Goal: Check status: Check status

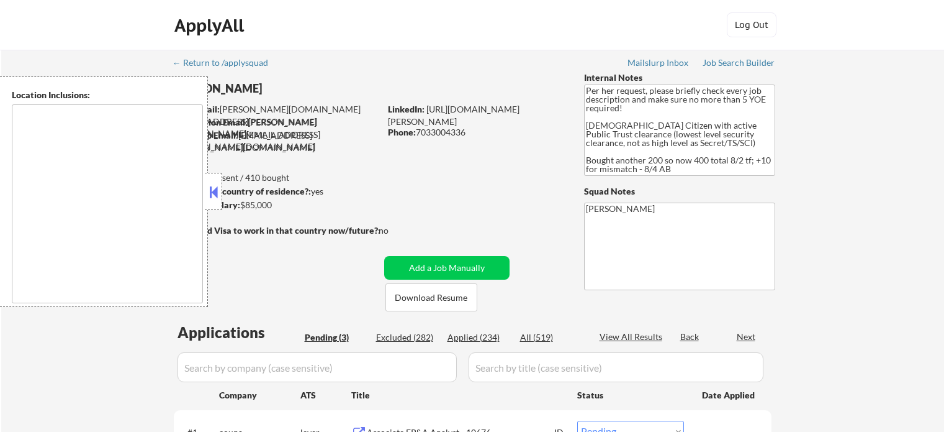
select select ""pending""
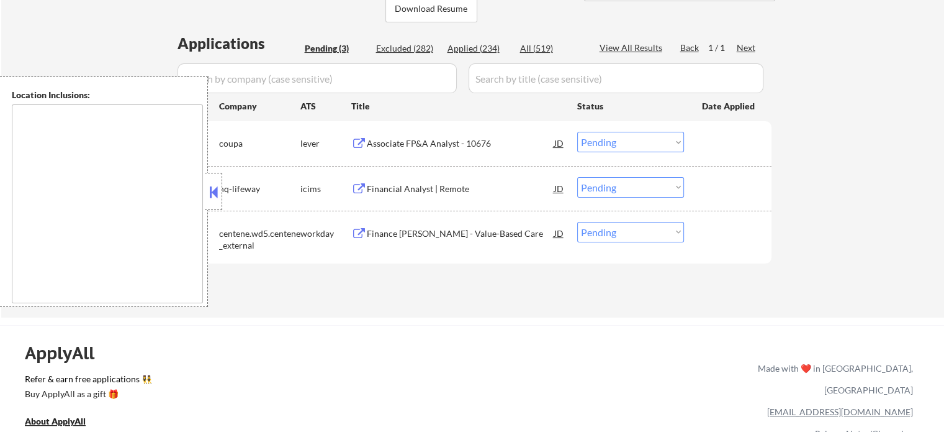
scroll to position [310, 0]
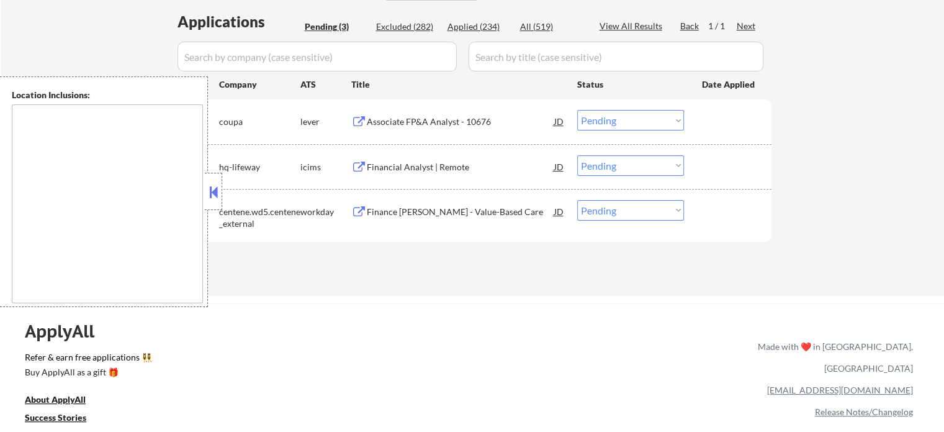
click at [392, 122] on div "Associate FP&A Analyst - 10676" at bounding box center [461, 121] width 188 height 12
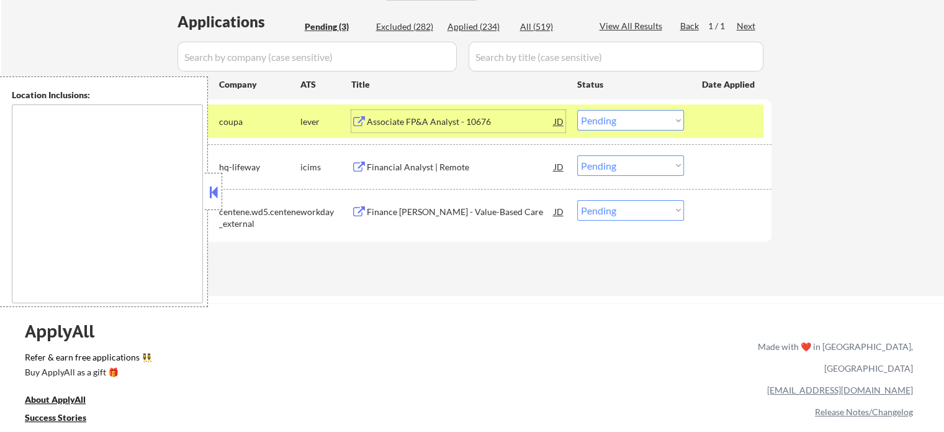
click at [431, 152] on div "#2 hq-lifeway icims Financial Analyst | Remote JD Choose an option... Pending A…" at bounding box center [471, 167] width 586 height 34
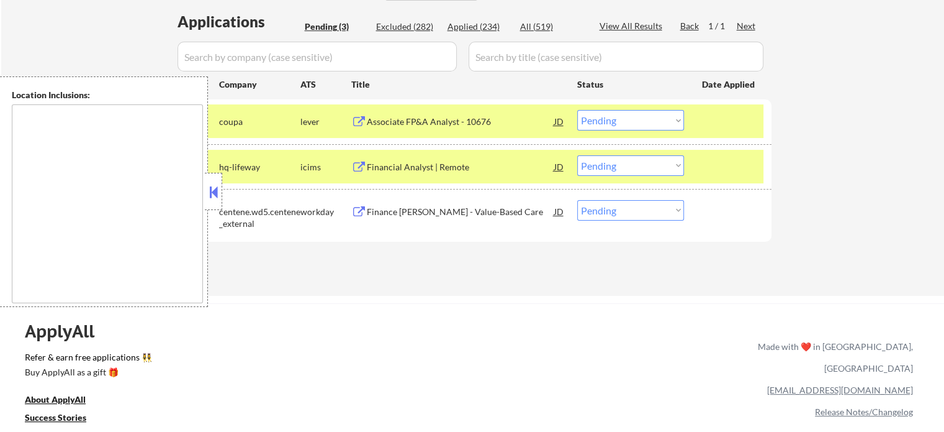
click at [425, 165] on div "Financial Analyst | Remote" at bounding box center [461, 167] width 188 height 12
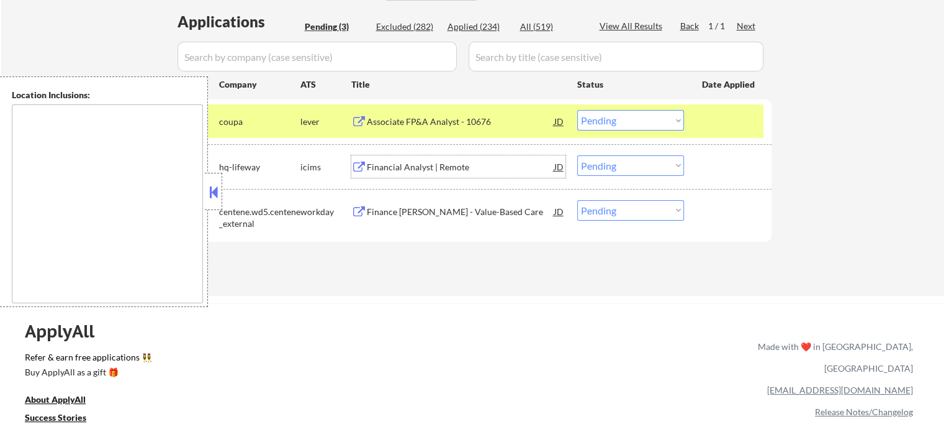
click at [457, 202] on div "Finance [PERSON_NAME] - Value-Based Care" at bounding box center [461, 211] width 188 height 22
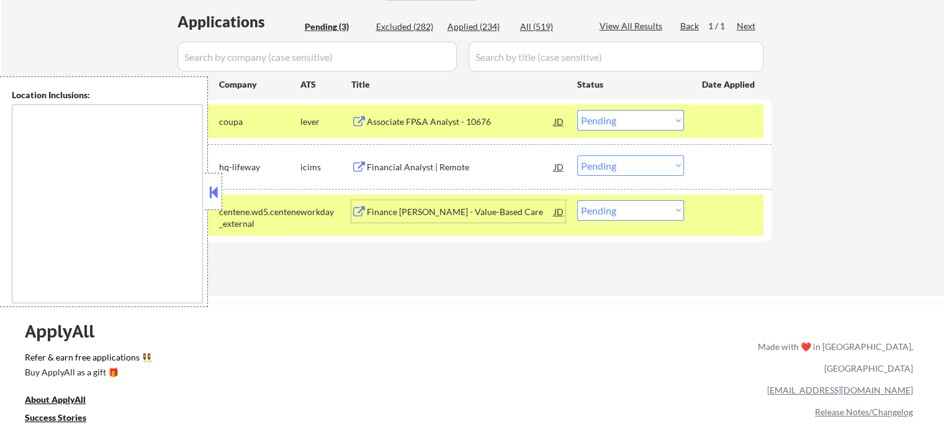
drag, startPoint x: 641, startPoint y: 207, endPoint x: 643, endPoint y: 218, distance: 10.8
click at [641, 207] on select "Choose an option... Pending Applied Excluded (Questions) Excluded (Expired) Exc…" at bounding box center [630, 210] width 107 height 20
select select ""excluded__expired_""
click at [577, 200] on select "Choose an option... Pending Applied Excluded (Questions) Excluded (Expired) Exc…" at bounding box center [630, 210] width 107 height 20
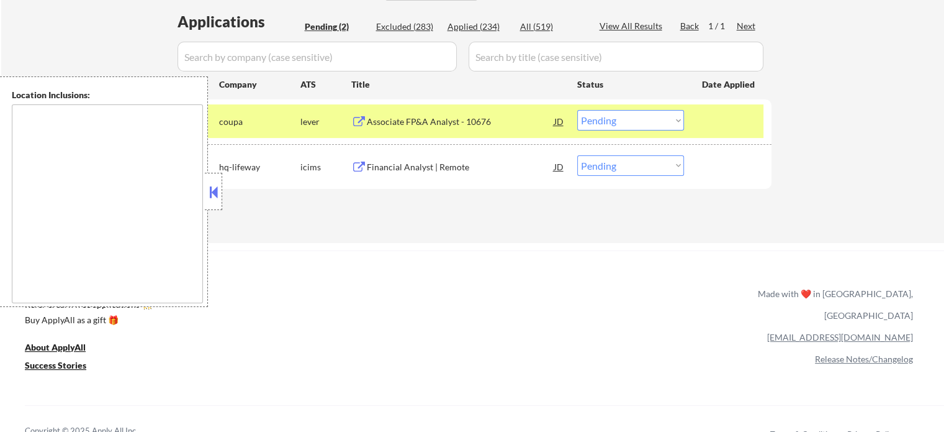
click at [615, 125] on select "Choose an option... Pending Applied Excluded (Questions) Excluded (Expired) Exc…" at bounding box center [630, 120] width 107 height 20
click at [577, 110] on select "Choose an option... Pending Applied Excluded (Questions) Excluded (Expired) Exc…" at bounding box center [630, 120] width 107 height 20
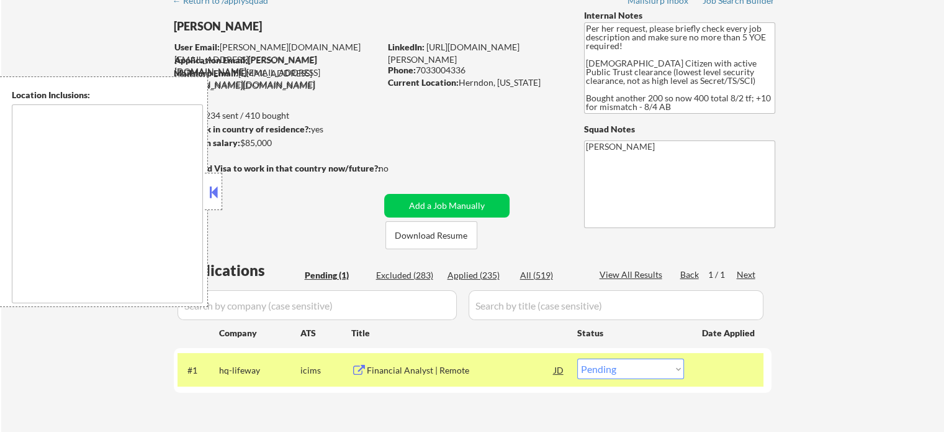
scroll to position [186, 0]
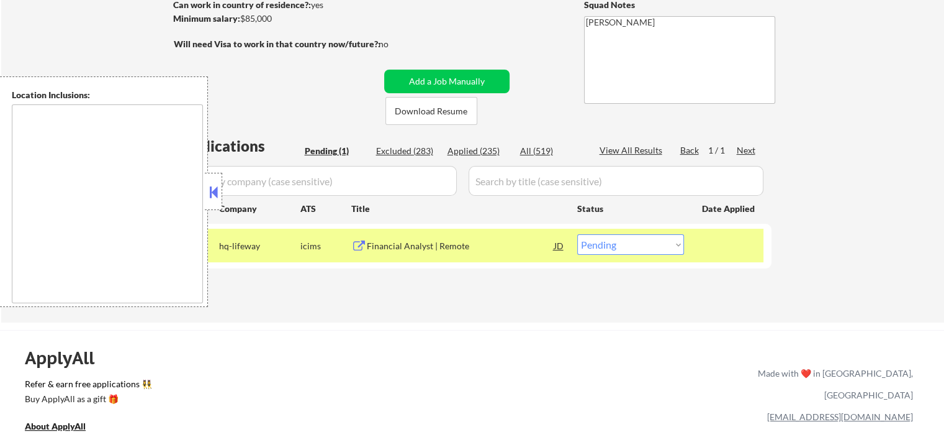
click at [489, 152] on div "Applied (235)" at bounding box center [479, 151] width 62 height 12
select select ""applied""
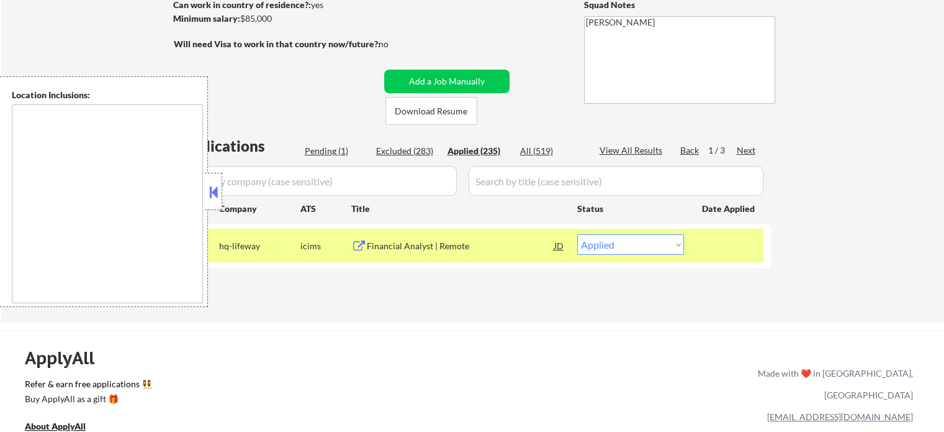
select select ""applied""
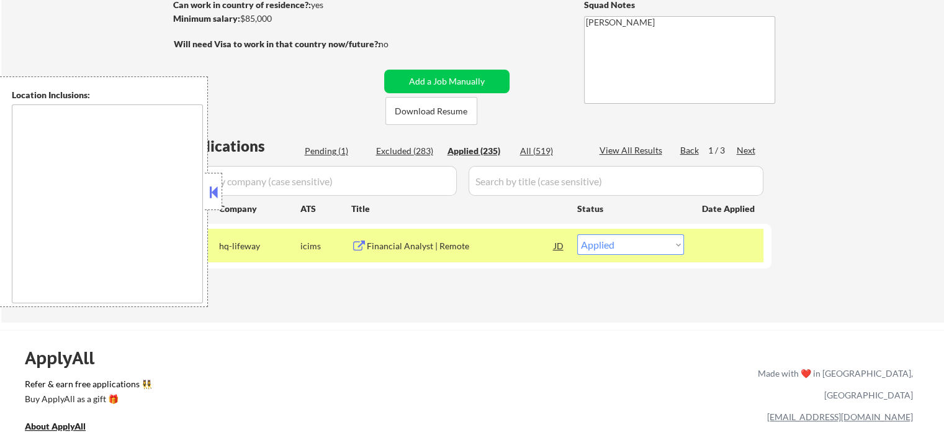
select select ""applied""
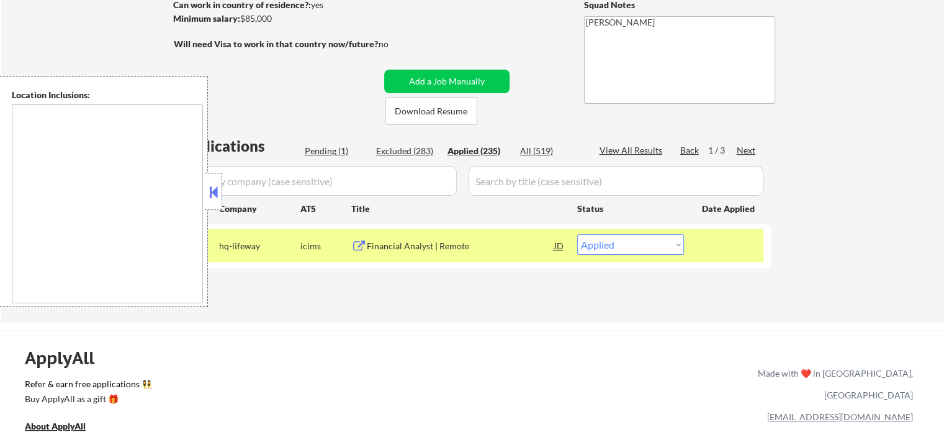
select select ""applied""
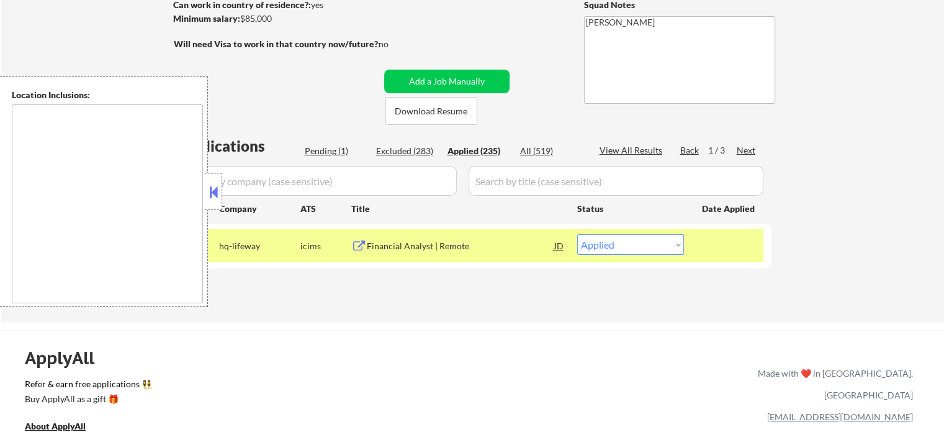
select select ""applied""
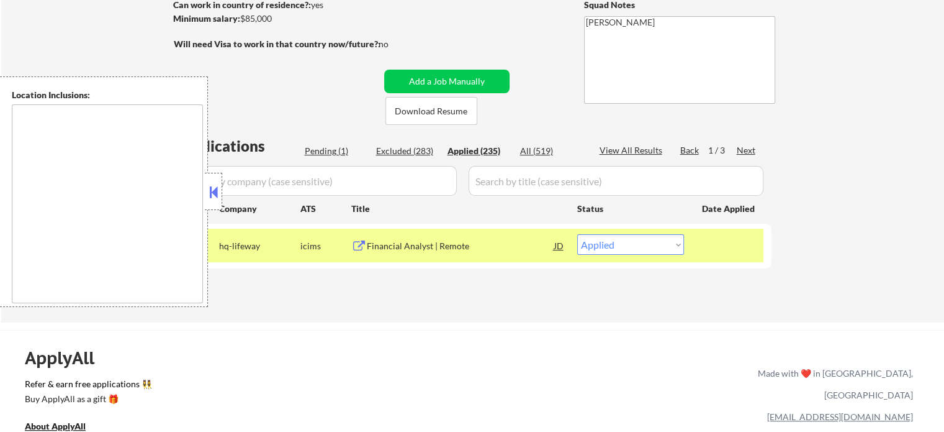
select select ""applied""
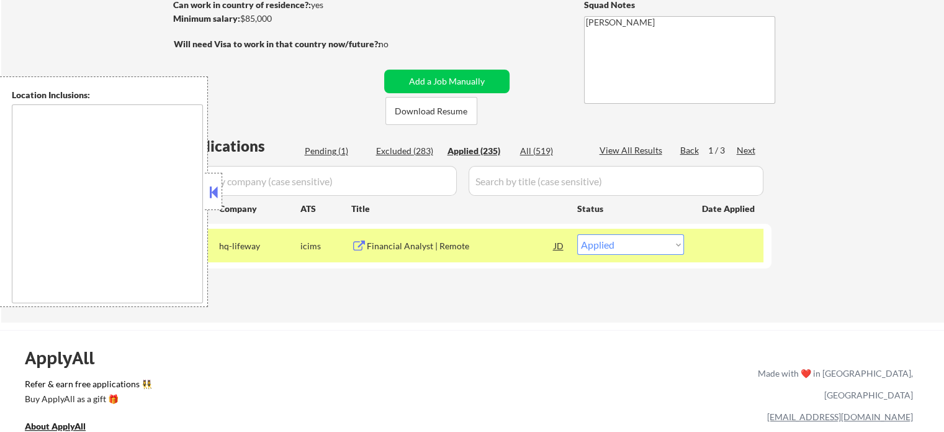
select select ""applied""
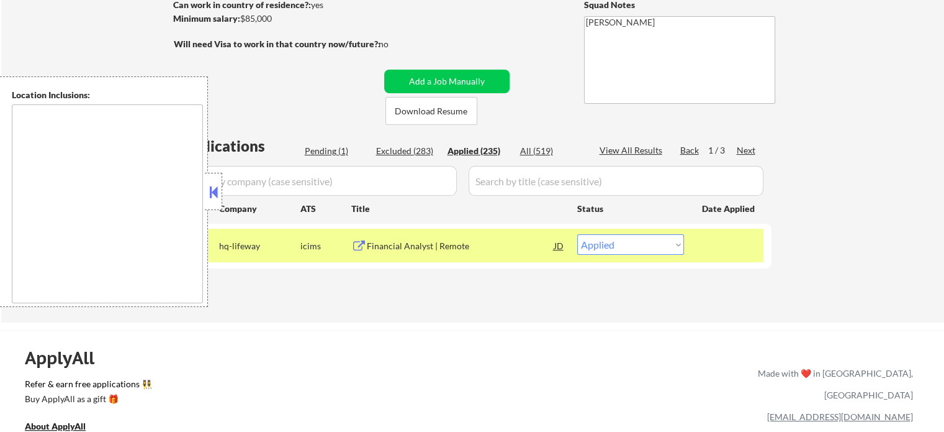
select select ""applied""
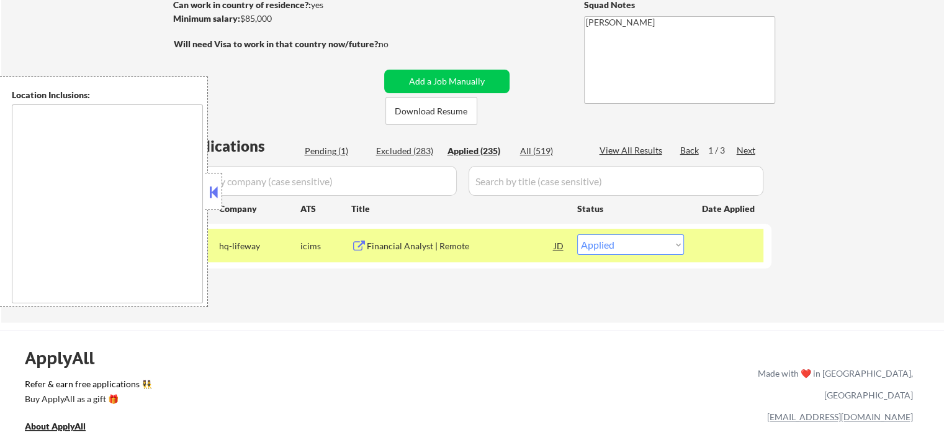
select select ""applied""
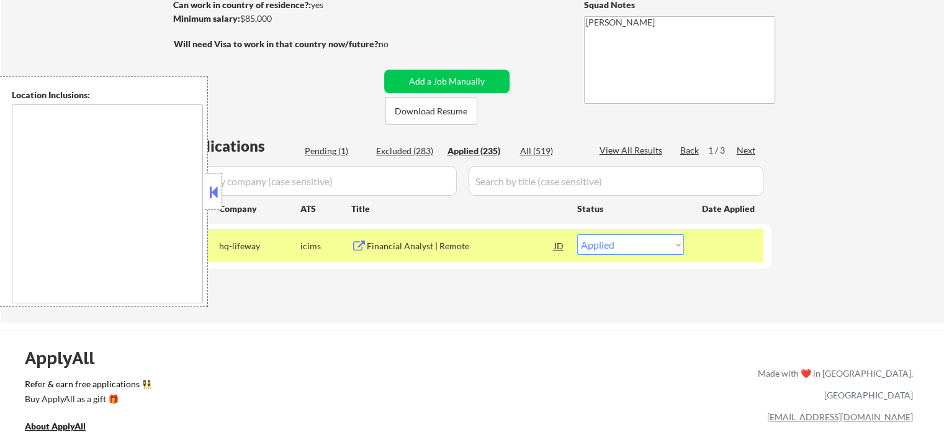
select select ""applied""
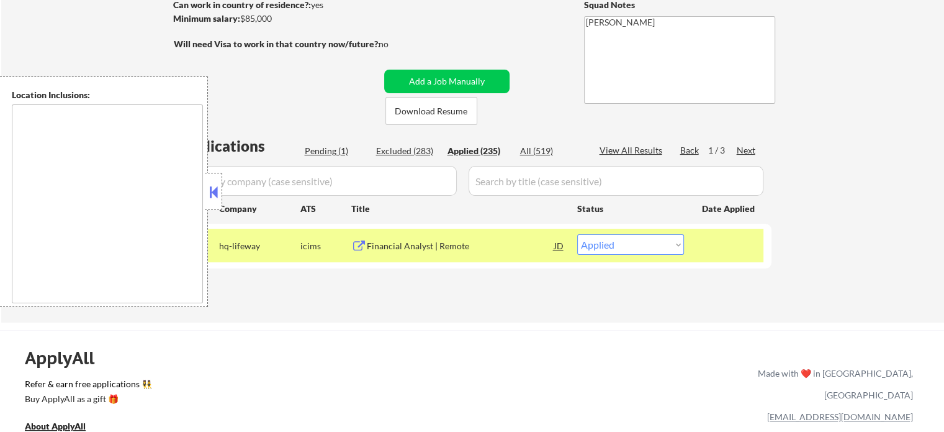
select select ""applied""
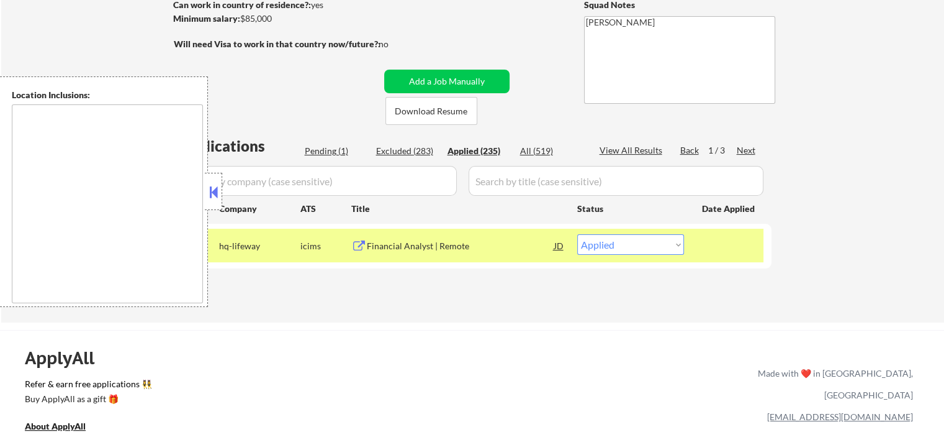
select select ""applied""
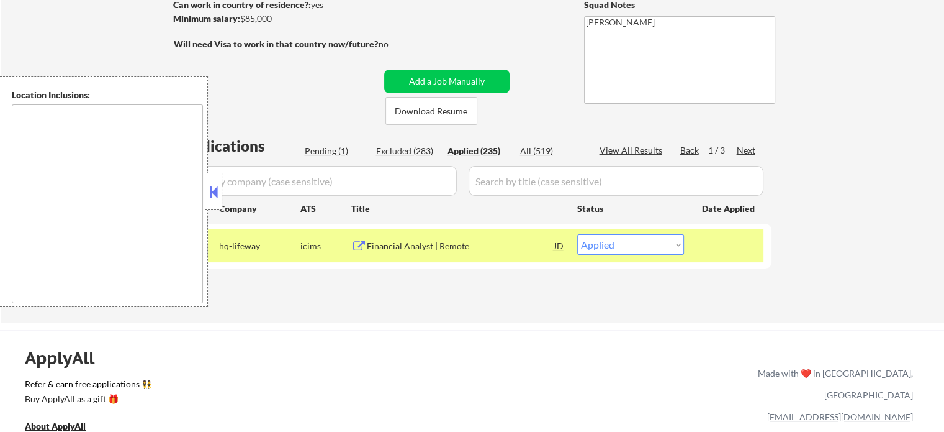
select select ""applied""
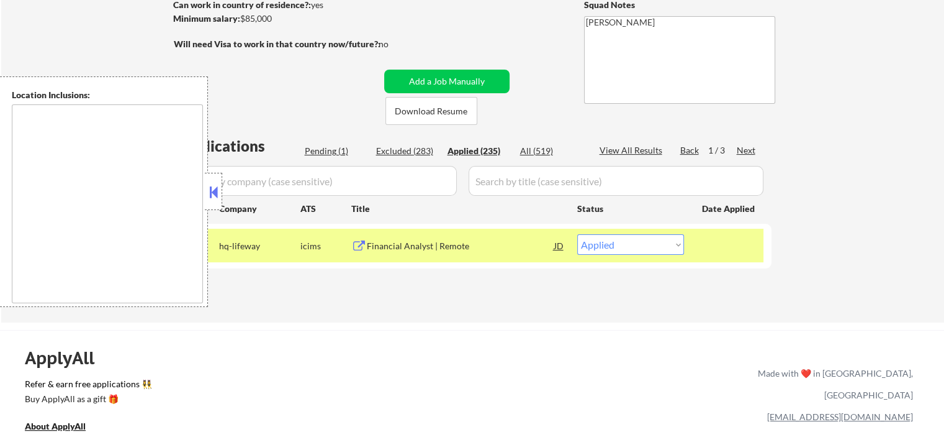
select select ""applied""
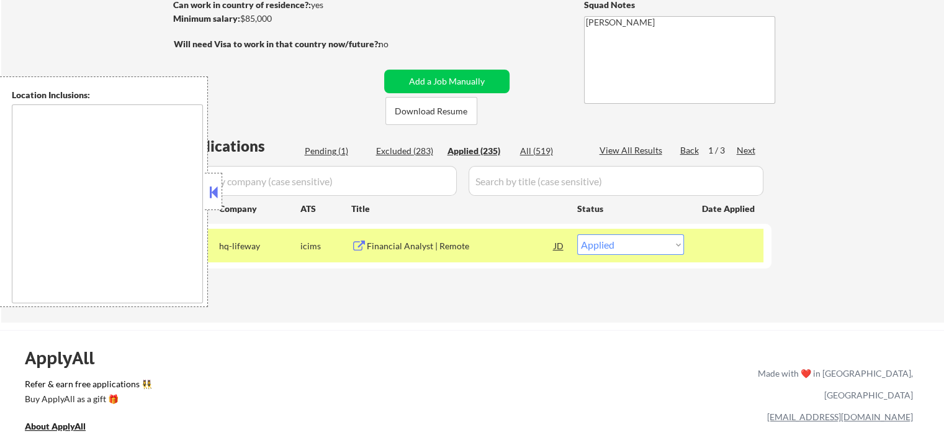
select select ""applied""
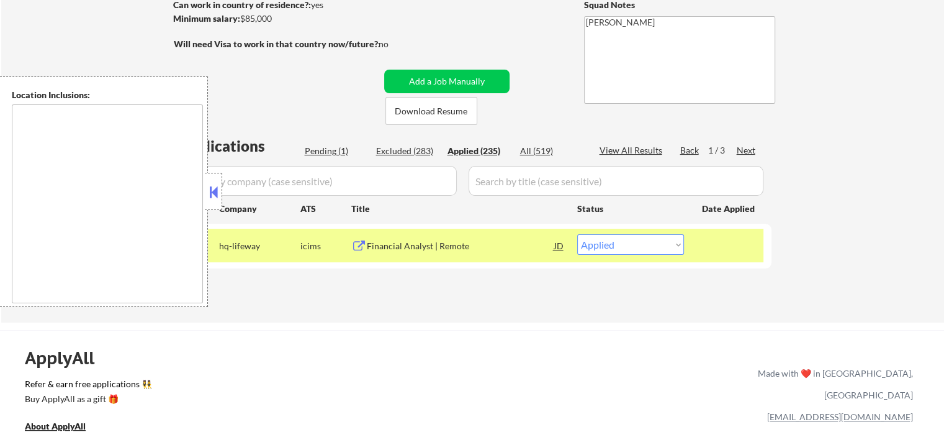
select select ""applied""
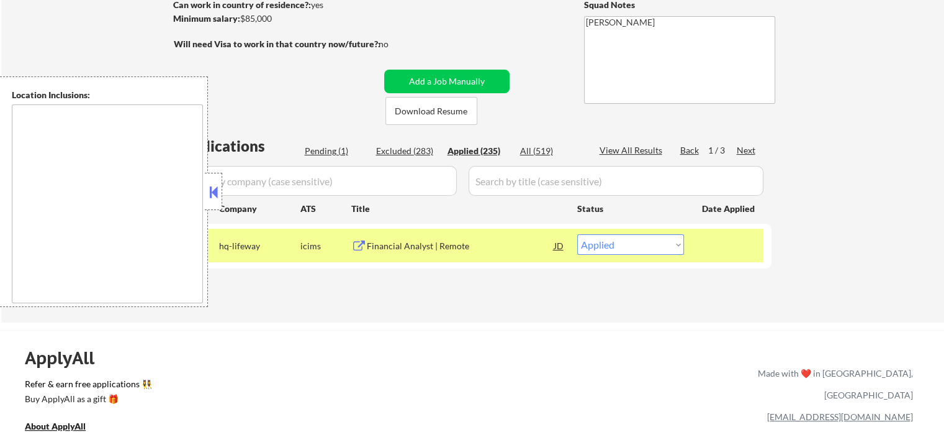
select select ""applied""
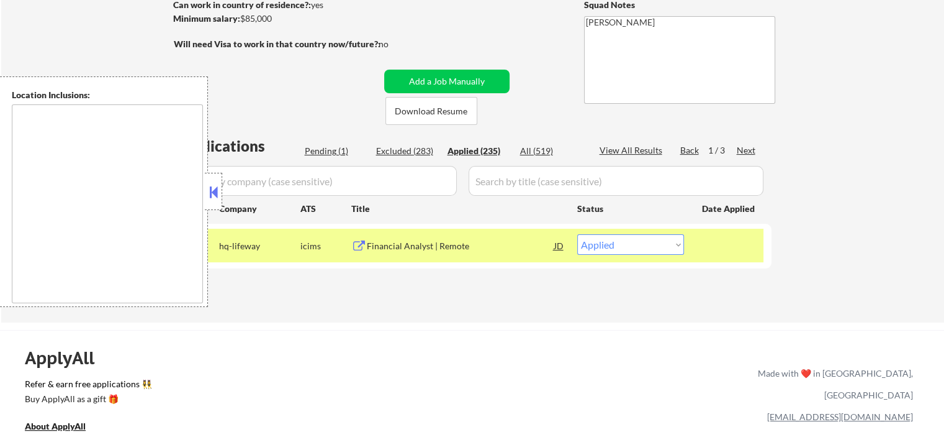
select select ""applied""
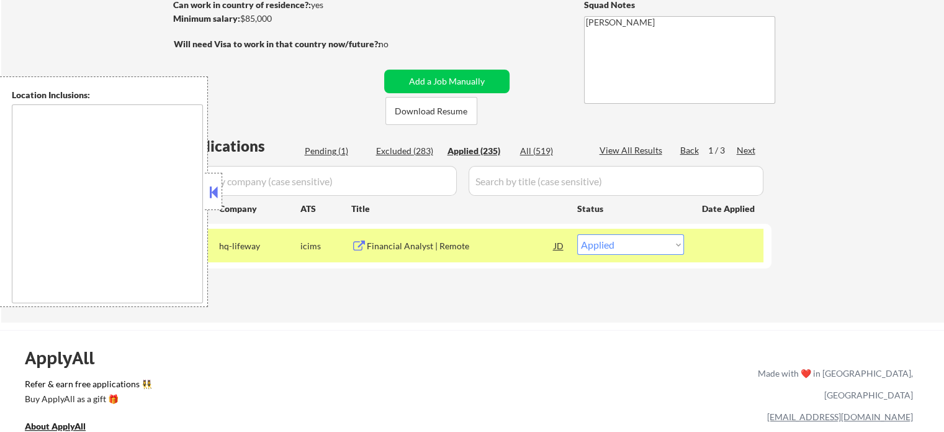
select select ""applied""
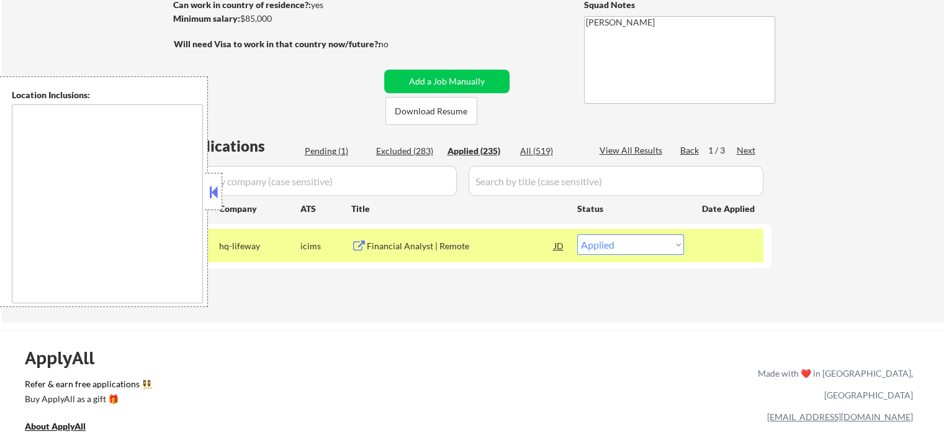
select select ""applied""
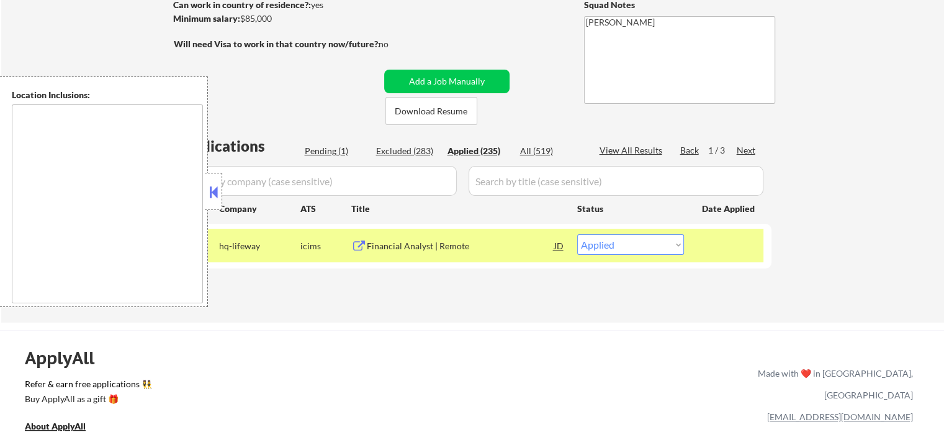
select select ""applied""
